Goal: Find specific page/section: Find specific page/section

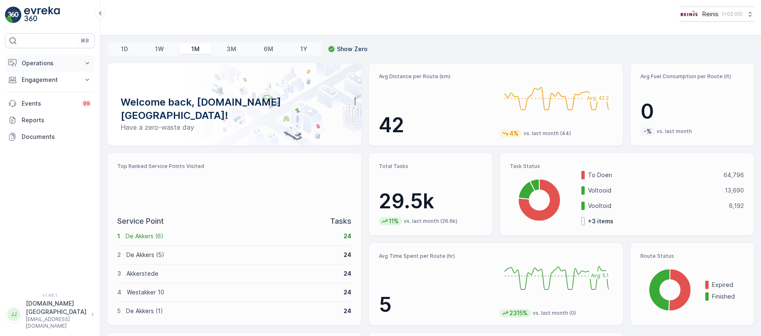
click at [35, 57] on button "Operations" at bounding box center [50, 63] width 90 height 17
click at [33, 97] on p "Routes & Tasks" at bounding box center [42, 101] width 43 height 8
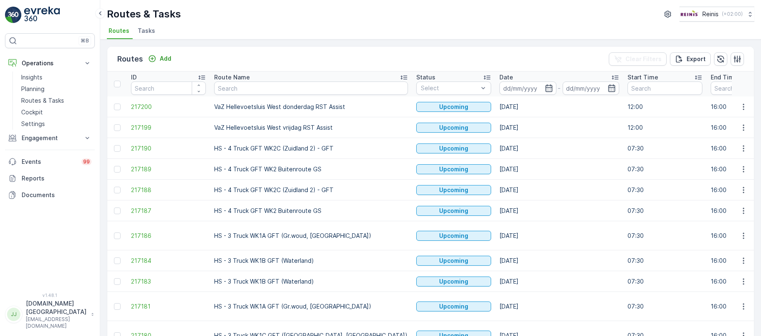
click at [289, 84] on input "text" at bounding box center [311, 88] width 194 height 13
type input "vax"
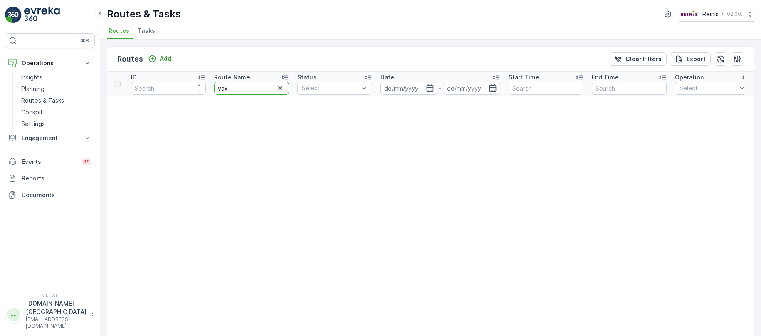
click at [253, 88] on input "vax" at bounding box center [251, 88] width 75 height 13
type input "vaz"
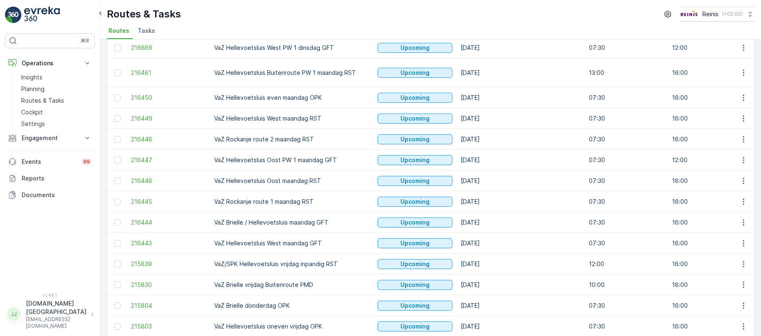
scroll to position [624, 0]
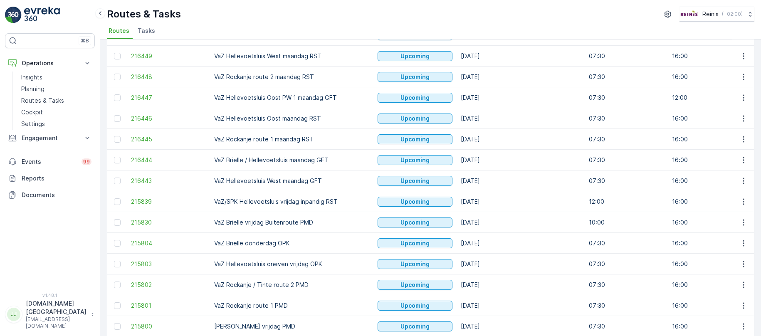
click at [312, 215] on td "VaZ Brielle vrijdag Buitenroute PMD" at bounding box center [291, 222] width 163 height 21
drag, startPoint x: 312, startPoint y: 215, endPoint x: 214, endPoint y: 218, distance: 98.2
click at [214, 218] on td "VaZ Brielle vrijdag Buitenroute PMD" at bounding box center [291, 222] width 163 height 21
copy td "VaZ Brielle vrijdag Buitenroute PMD"
